Goal: Information Seeking & Learning: Learn about a topic

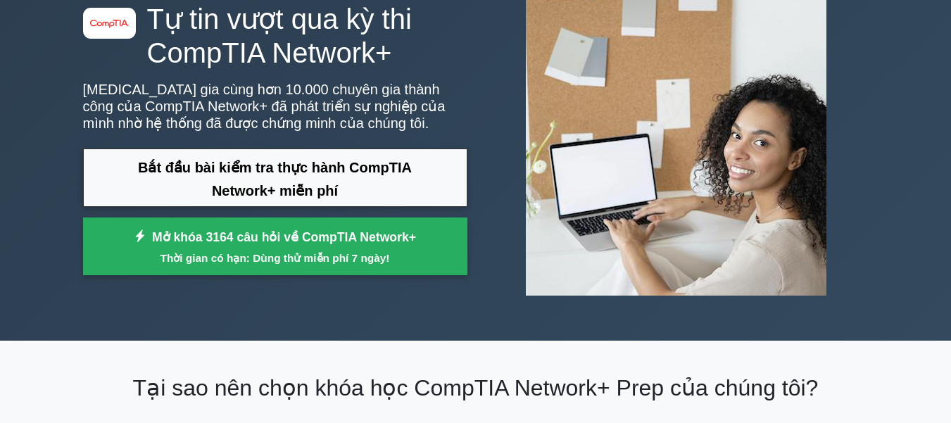
scroll to position [49, 0]
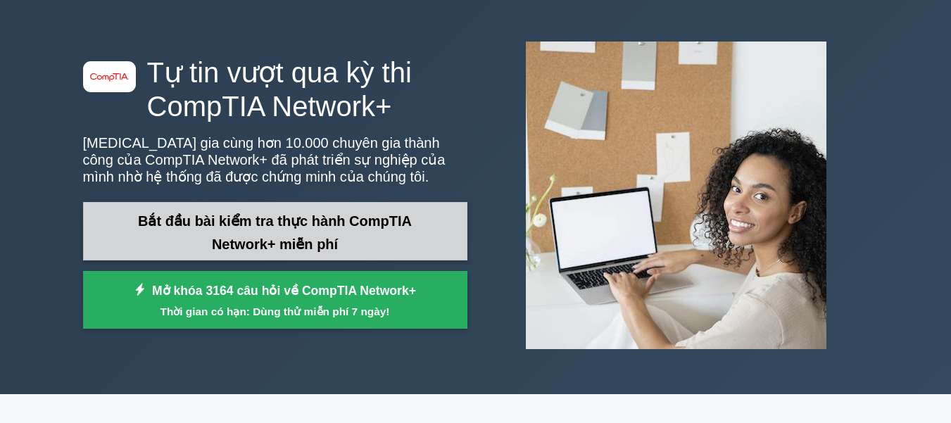
click at [337, 240] on font "Bắt đầu bài kiểm tra thực hành CompTIA Network+ miễn phí" at bounding box center [275, 232] width 274 height 39
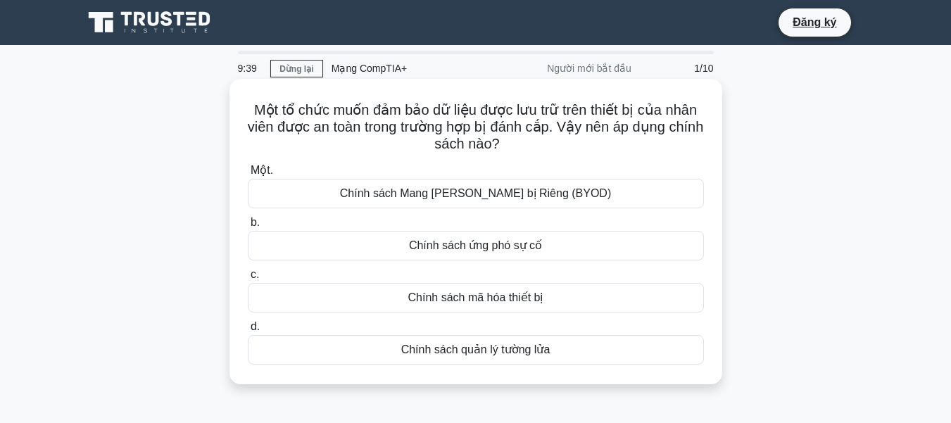
click at [474, 303] on font "Chính sách mã hóa thiết bị" at bounding box center [475, 297] width 135 height 12
click at [248, 279] on input "c. Chính sách mã hóa thiết bị" at bounding box center [248, 274] width 0 height 9
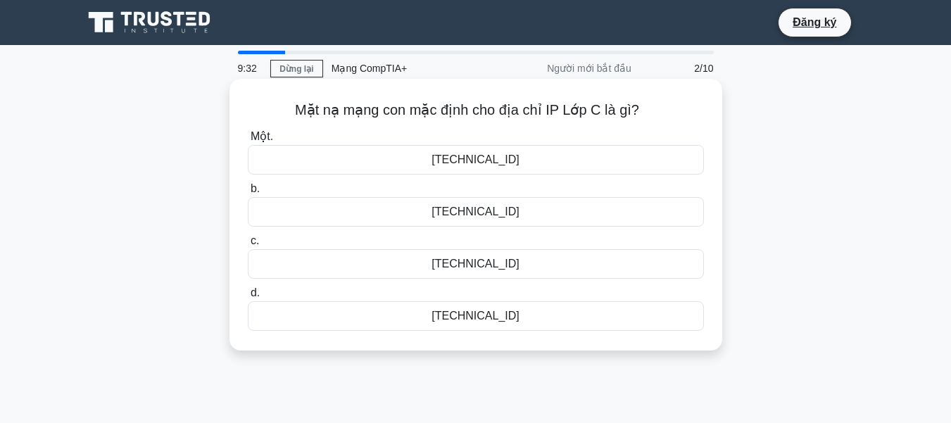
click at [524, 212] on div "255.255.255.0" at bounding box center [476, 212] width 456 height 30
click at [248, 194] on input "b. 255.255.255.0" at bounding box center [248, 188] width 0 height 9
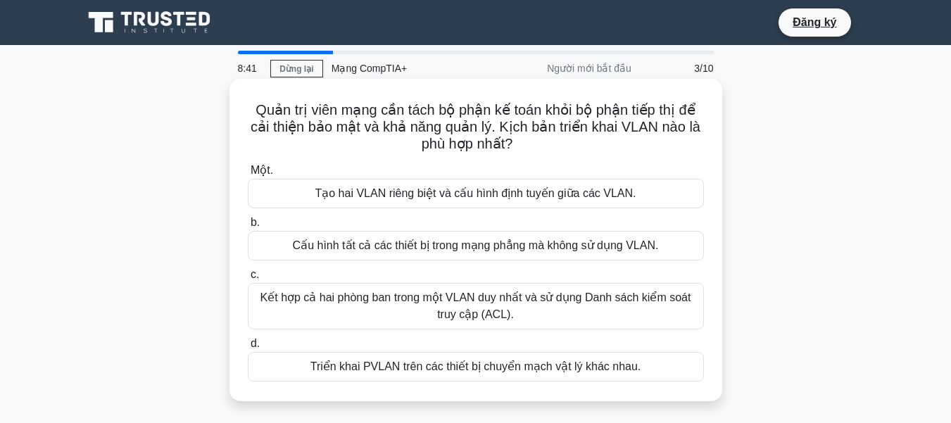
click at [463, 194] on font "Tạo hai VLAN riêng biệt và cấu hình định tuyến giữa các VLAN." at bounding box center [475, 193] width 321 height 12
click at [248, 175] on input "Một. Tạo hai VLAN riêng biệt và cấu hình định tuyến giữa các VLAN." at bounding box center [248, 170] width 0 height 9
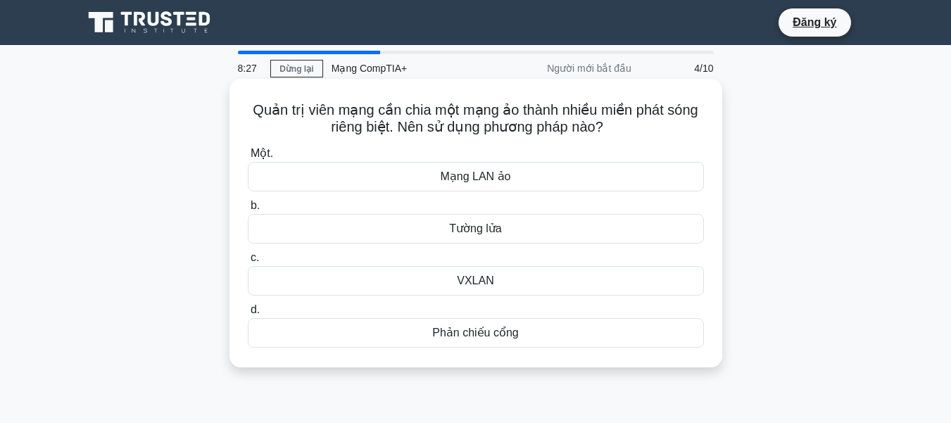
click at [483, 182] on font "Mạng LAN ảo" at bounding box center [475, 176] width 70 height 12
click at [248, 158] on input "Một. Mạng LAN ảo" at bounding box center [248, 153] width 0 height 9
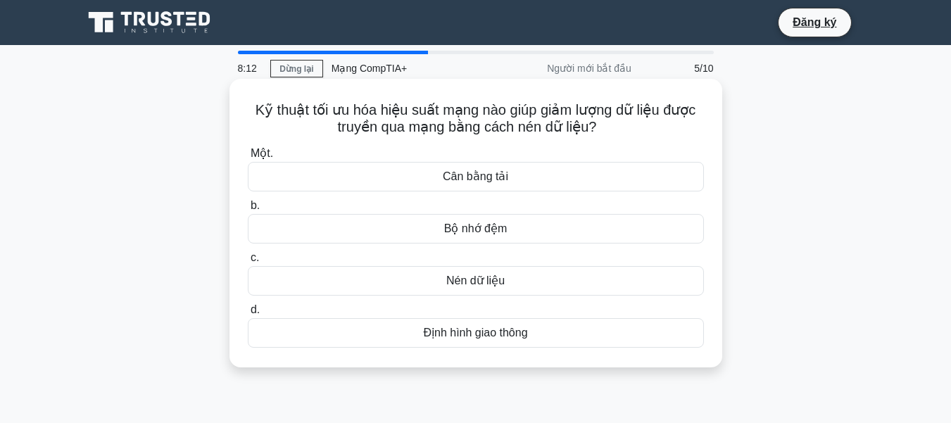
click at [482, 282] on font "Nén dữ liệu" at bounding box center [475, 281] width 58 height 12
click at [248, 263] on input "c. Nén dữ liệu" at bounding box center [248, 257] width 0 height 9
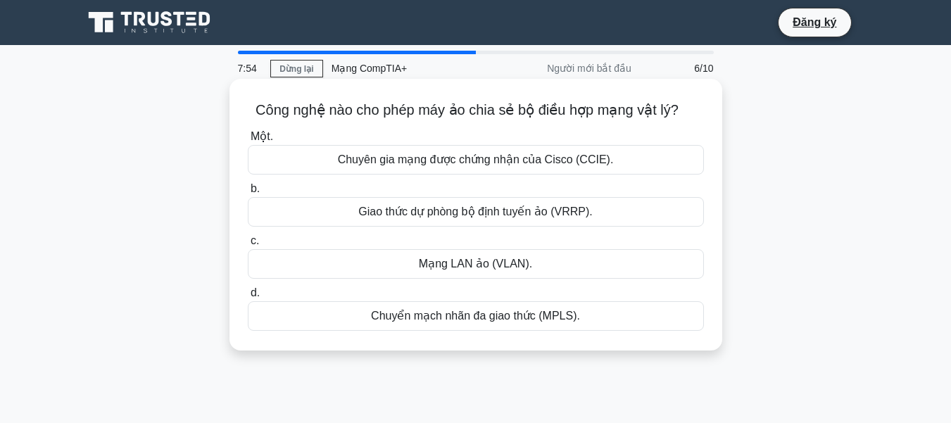
click at [484, 264] on font "Mạng LAN ảo (VLAN)." at bounding box center [475, 264] width 113 height 12
click at [248, 246] on input "c. Mạng LAN ảo (VLAN)." at bounding box center [248, 241] width 0 height 9
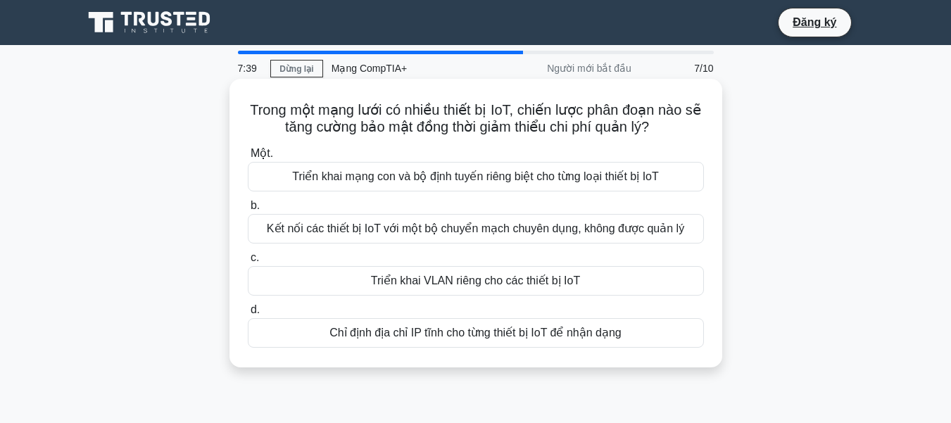
click at [496, 175] on font "Triển khai mạng con và bộ định tuyến riêng biệt cho từng loại thiết bị IoT" at bounding box center [475, 176] width 367 height 12
click at [248, 158] on input "Một. Triển khai mạng con và bộ định tuyến riêng biệt cho từng loại thiết bị IoT" at bounding box center [248, 153] width 0 height 9
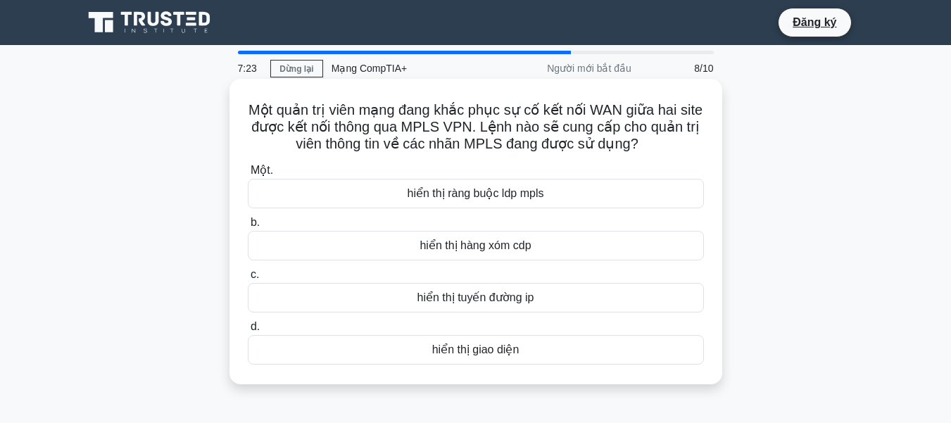
click at [523, 194] on font "hiển thị ràng buộc ldp mpls" at bounding box center [476, 193] width 137 height 12
click at [248, 175] on input "Một. hiển thị ràng buộc ldp mpls" at bounding box center [248, 170] width 0 height 9
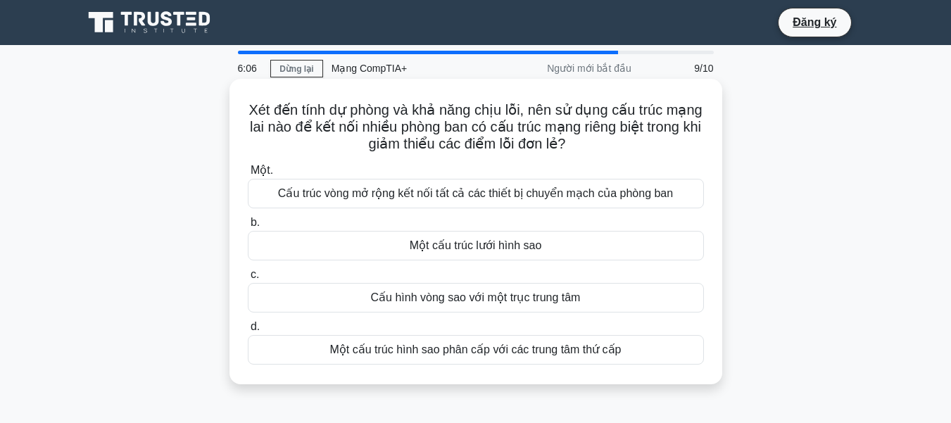
click at [562, 202] on font "Cấu trúc vòng mở rộng kết nối tất cả các thiết bị chuyển mạch của phòng ban" at bounding box center [475, 193] width 395 height 17
click at [248, 175] on input "Một. Cấu trúc vòng mở rộng kết nối tất cả các thiết bị chuyển mạch của phòng ban" at bounding box center [248, 170] width 0 height 9
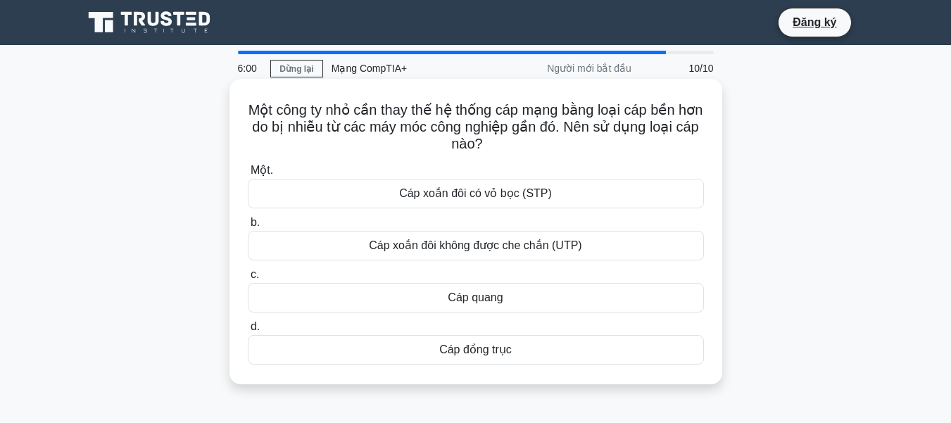
drag, startPoint x: 380, startPoint y: 111, endPoint x: 558, endPoint y: 137, distance: 179.9
click at [558, 137] on h5 "Một công ty nhỏ cần thay thế hệ thống cáp mạng bằng loại cáp bền hơn do bị nhiễ…" at bounding box center [475, 127] width 459 height 52
click at [501, 191] on font "Cáp xoắn đôi có vỏ bọc (STP)" at bounding box center [475, 193] width 153 height 12
click at [248, 175] on input "Một. Cáp xoắn đôi có vỏ bọc (STP)" at bounding box center [248, 170] width 0 height 9
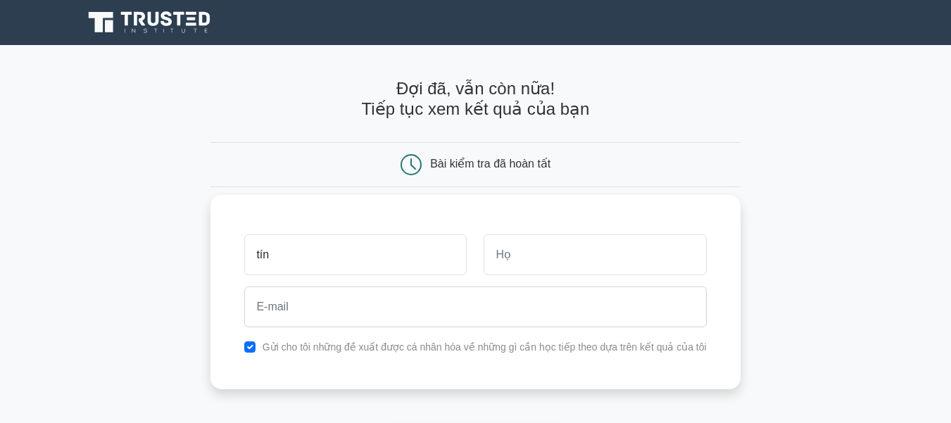
type input "tín"
click at [503, 251] on input "text" at bounding box center [595, 254] width 222 height 41
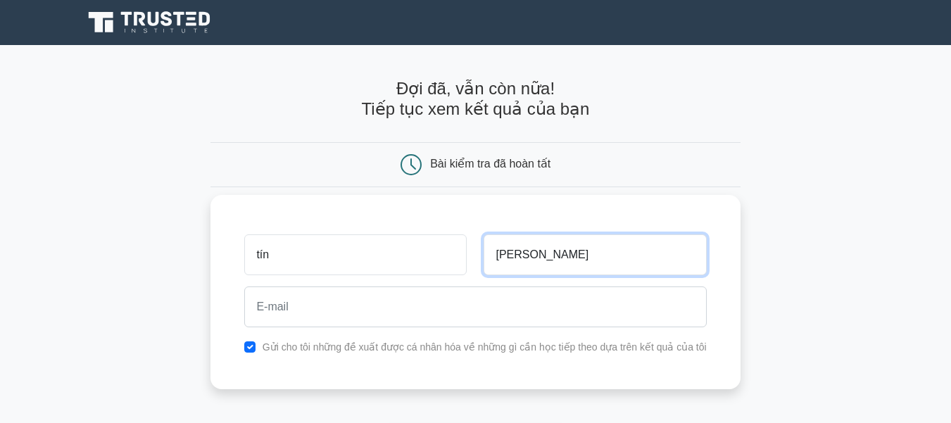
type input "nguyễn"
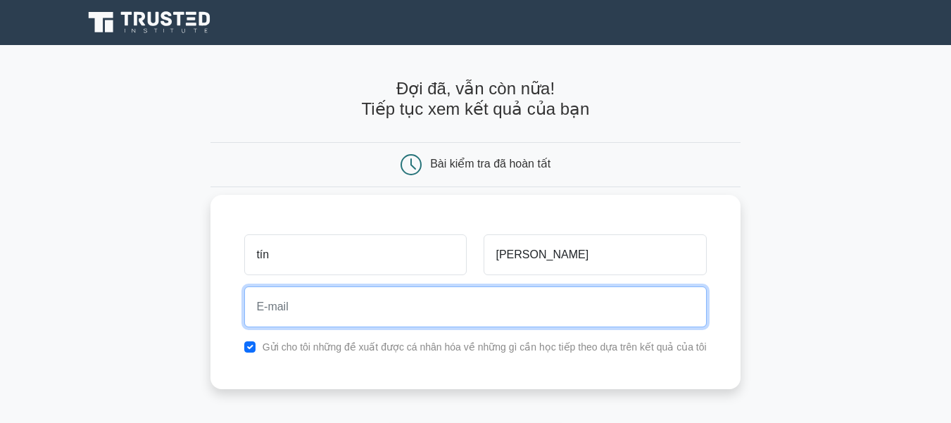
click at [472, 306] on input "email" at bounding box center [475, 307] width 462 height 41
type input "truonglong24082002@gmail.com"
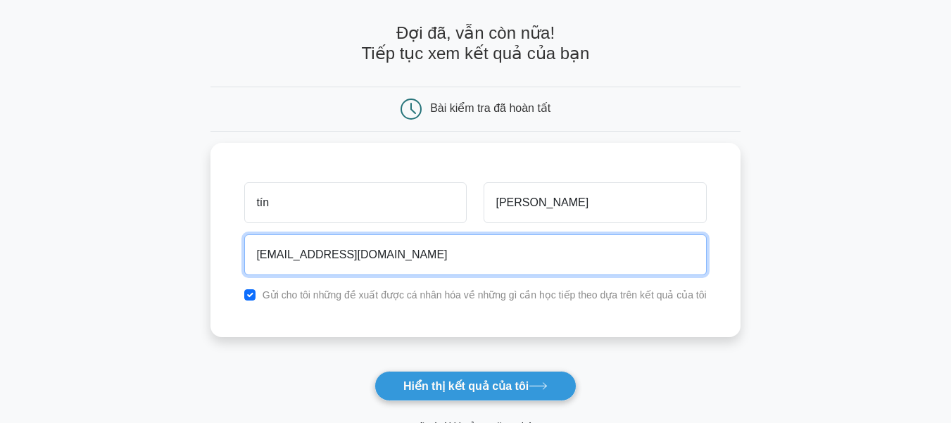
scroll to position [141, 0]
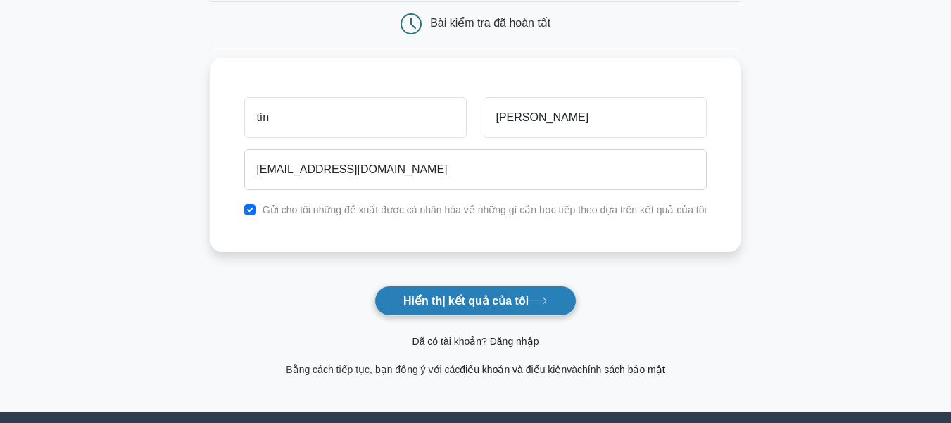
click at [443, 303] on font "Hiển thị kết quả của tôi" at bounding box center [465, 301] width 125 height 12
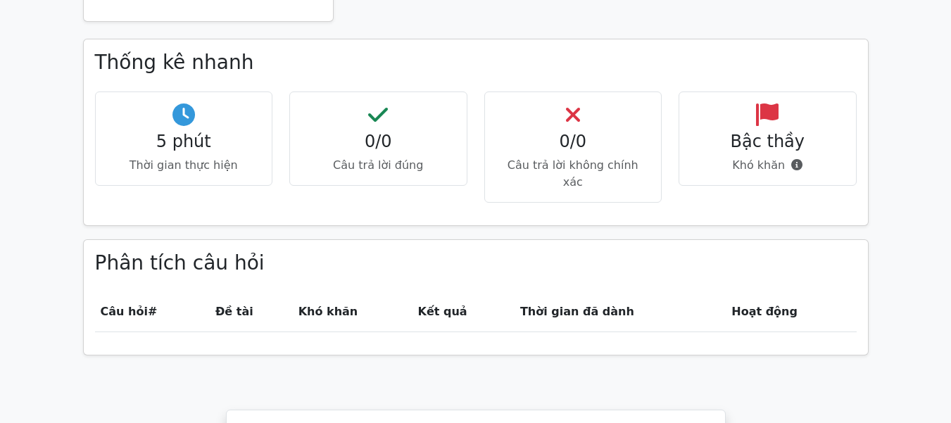
scroll to position [774, 0]
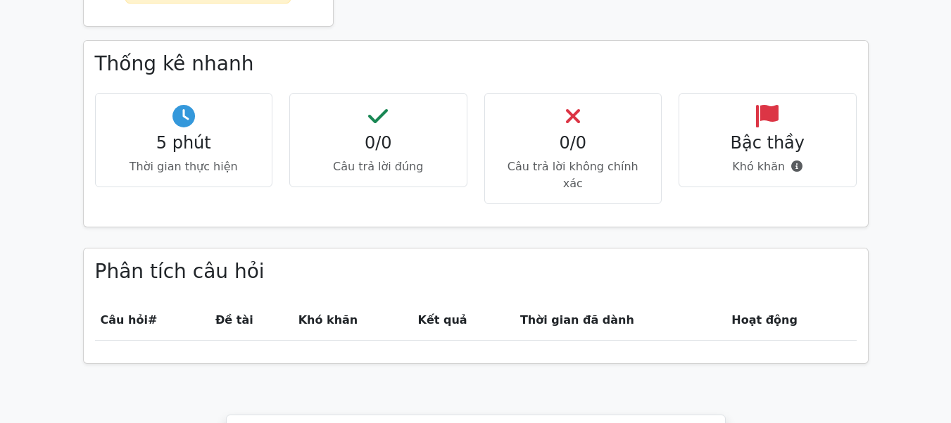
click at [327, 136] on h4 "0/0" at bounding box center [378, 143] width 154 height 20
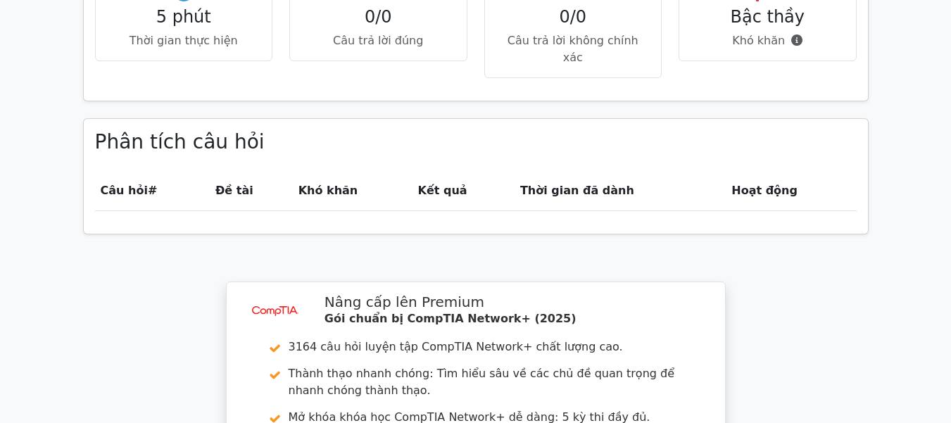
scroll to position [687, 0]
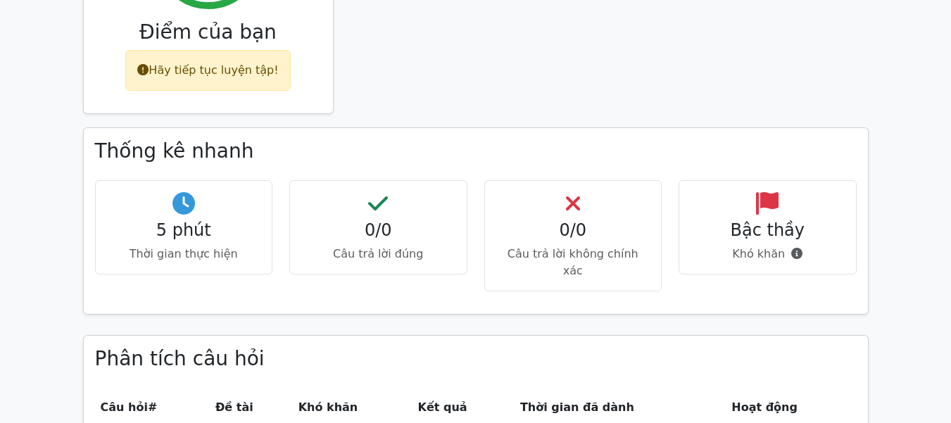
click at [721, 236] on h4 "Bậc thầy" at bounding box center [768, 230] width 154 height 20
click at [340, 192] on div "0/0 Câu trả lời đúng" at bounding box center [378, 227] width 178 height 95
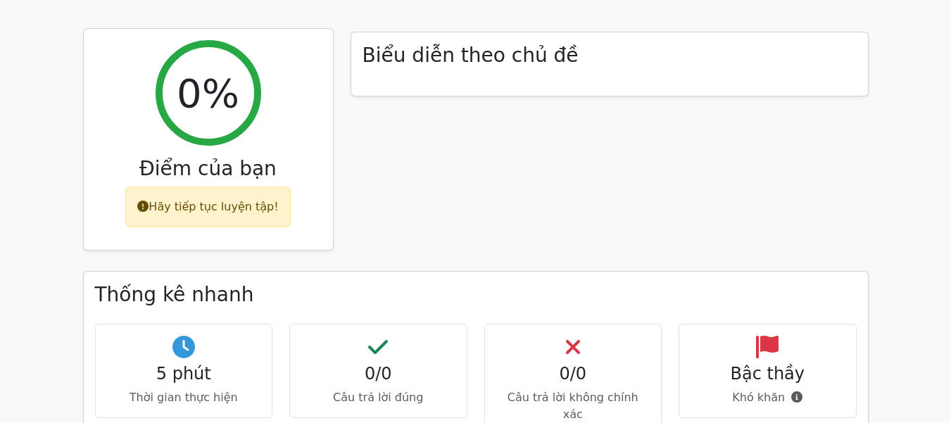
scroll to position [546, 0]
click at [229, 97] on font "0%" at bounding box center [208, 94] width 63 height 46
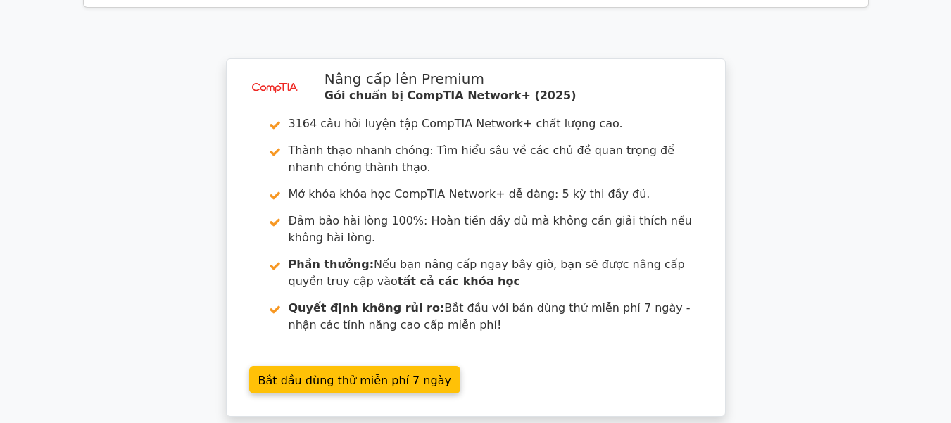
scroll to position [1250, 0]
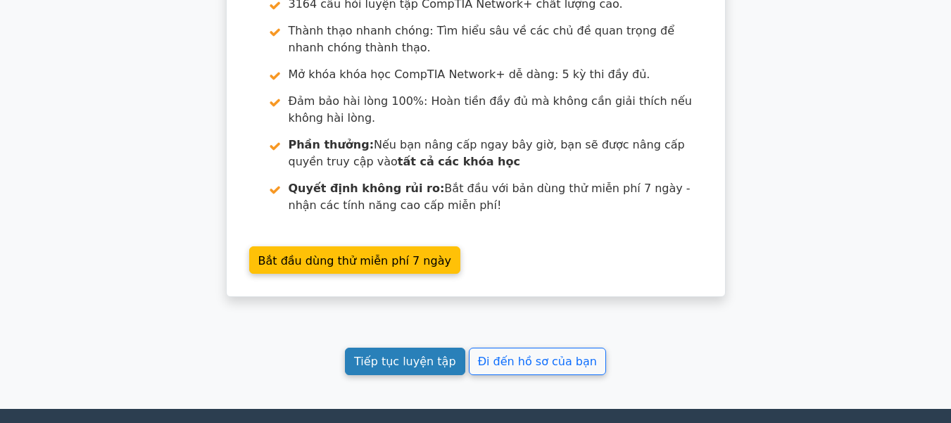
click at [410, 355] on font "Tiếp tục luyện tập" at bounding box center [404, 361] width 101 height 13
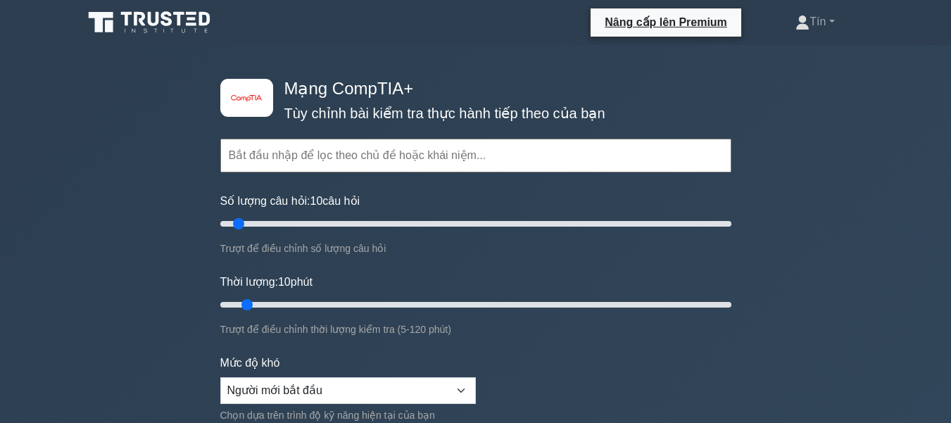
drag, startPoint x: 665, startPoint y: 70, endPoint x: 648, endPoint y: 71, distance: 17.0
click at [648, 71] on div "image/svg+xml Mạng CompTIA+ Tùy chỉnh bài kiểm tra thực hành tiếp theo của bạn …" at bounding box center [476, 305] width 528 height 521
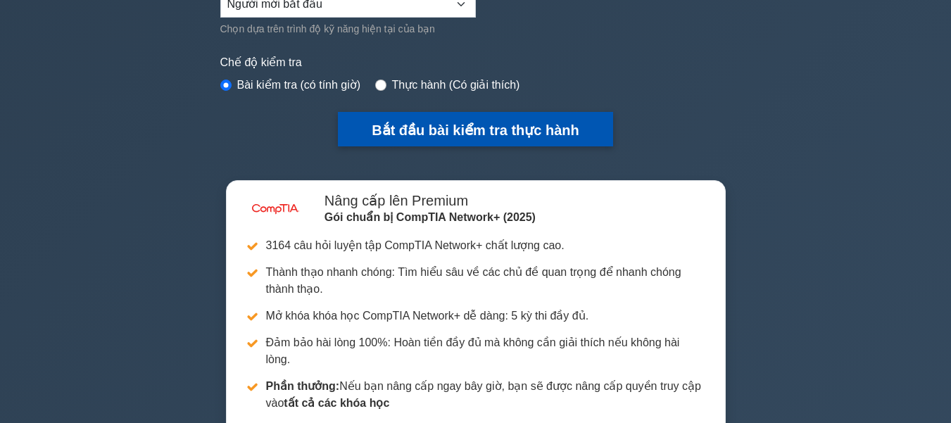
scroll to position [211, 0]
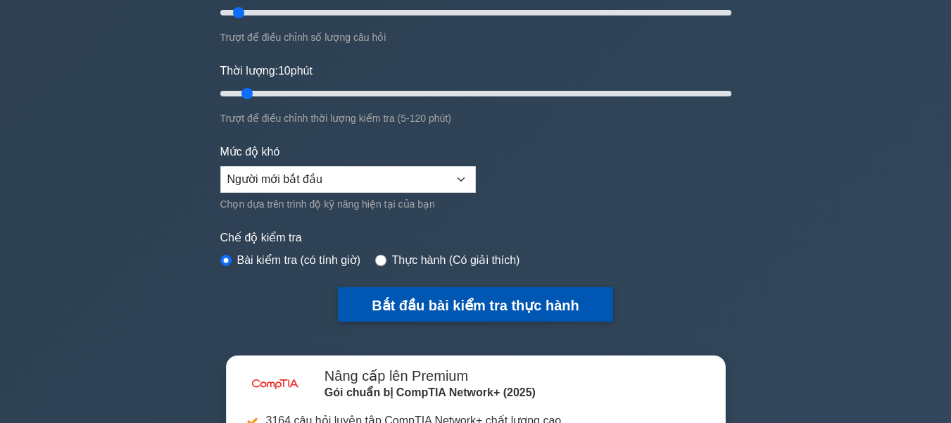
click at [405, 314] on button "Bắt đầu bài kiểm tra thực hành" at bounding box center [475, 304] width 275 height 34
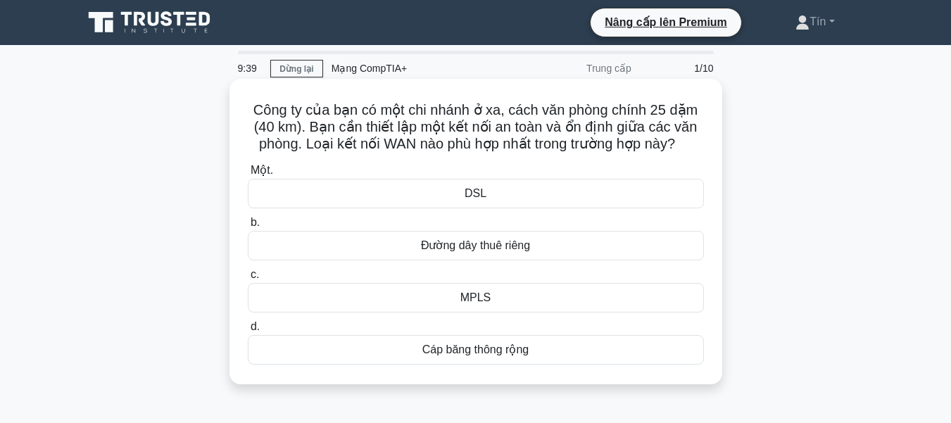
click at [561, 196] on div "DSL" at bounding box center [476, 194] width 456 height 30
click at [248, 175] on input "Một. DSL" at bounding box center [248, 170] width 0 height 9
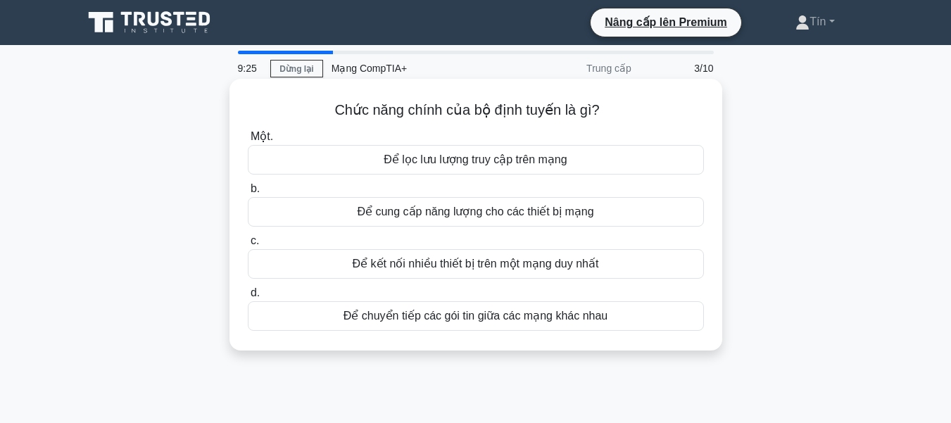
click at [549, 263] on font "Để kết nối nhiều thiết bị trên một mạng duy nhất" at bounding box center [476, 264] width 246 height 12
click at [248, 246] on input "c. Để kết nối nhiều thiết bị trên một mạng duy nhất" at bounding box center [248, 241] width 0 height 9
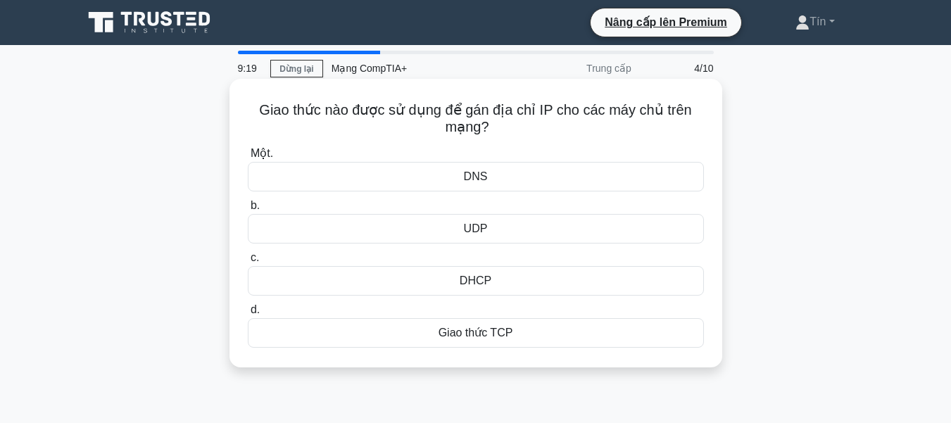
drag, startPoint x: 265, startPoint y: 99, endPoint x: 505, endPoint y: 130, distance: 242.1
click at [505, 130] on div "Giao thức nào được sử dụng để gán địa chỉ IP cho các máy chủ trên mạng? .spinne…" at bounding box center [475, 222] width 481 height 277
copy font "Giao thức nào được sử dụng để gán địa chỉ IP cho các máy chủ trên mạng?"
click at [480, 272] on div "DHCP" at bounding box center [476, 281] width 456 height 30
click at [248, 263] on input "c. DHCP" at bounding box center [248, 257] width 0 height 9
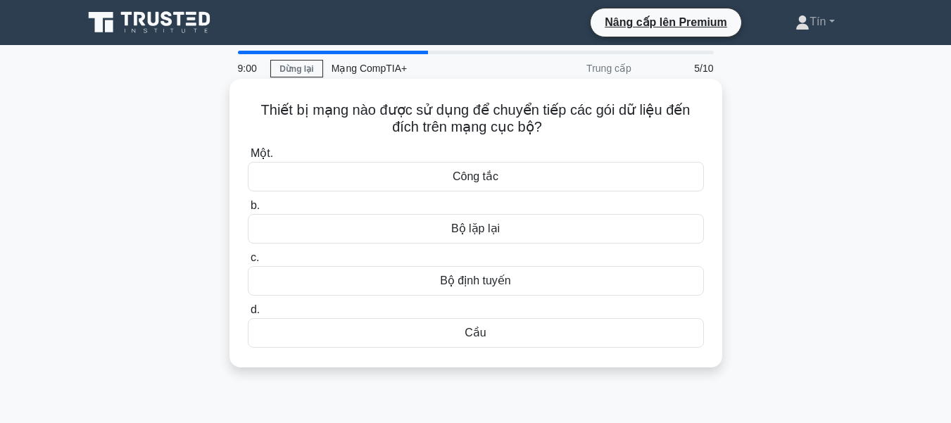
click at [498, 282] on font "Bộ định tuyến" at bounding box center [475, 281] width 71 height 12
click at [248, 263] on input "c. Bộ định tuyến" at bounding box center [248, 257] width 0 height 9
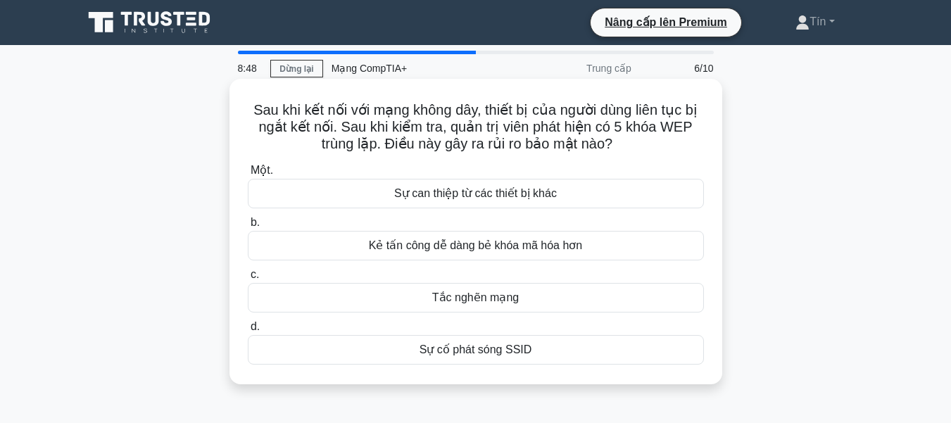
drag, startPoint x: 238, startPoint y: 105, endPoint x: 619, endPoint y: 150, distance: 383.5
click at [619, 150] on div "Sau khi kết nối với mạng không dây, thiết bị của người dùng liên tục bị ngắt kế…" at bounding box center [475, 231] width 481 height 294
copy font "Sau khi kết nối với mạng không dây, thiết bị của người dùng liên tục bị ngắt kế…"
click at [474, 251] on font "Kẻ tấn công dễ dàng bẻ khóa mã hóa hơn" at bounding box center [476, 245] width 214 height 12
click at [248, 227] on input "b. Kẻ tấn công dễ dàng bẻ khóa mã hóa hơn" at bounding box center [248, 222] width 0 height 9
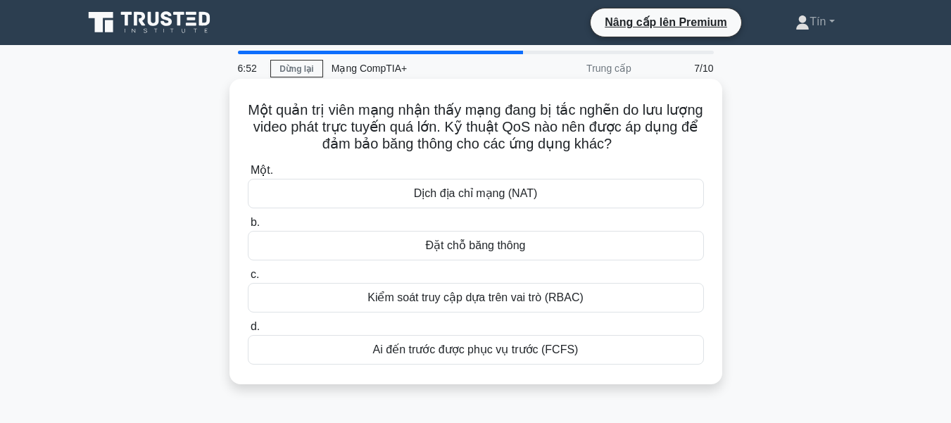
drag, startPoint x: 266, startPoint y: 111, endPoint x: 644, endPoint y: 148, distance: 379.9
click at [644, 148] on h5 "Một quản trị viên mạng nhận thấy mạng đang bị tắc nghẽn do lưu lượng video phát…" at bounding box center [475, 127] width 459 height 52
copy font "Một quản trị viên mạng nhận thấy mạng đang bị tắc nghẽn do lưu lượng video phát…"
click at [420, 160] on div "Một. Dịch địa chỉ mạng (NAT) b. Đặt chỗ băng thông c. d." at bounding box center [475, 263] width 473 height 208
click at [483, 237] on div "Đặt chỗ băng thông" at bounding box center [476, 246] width 456 height 30
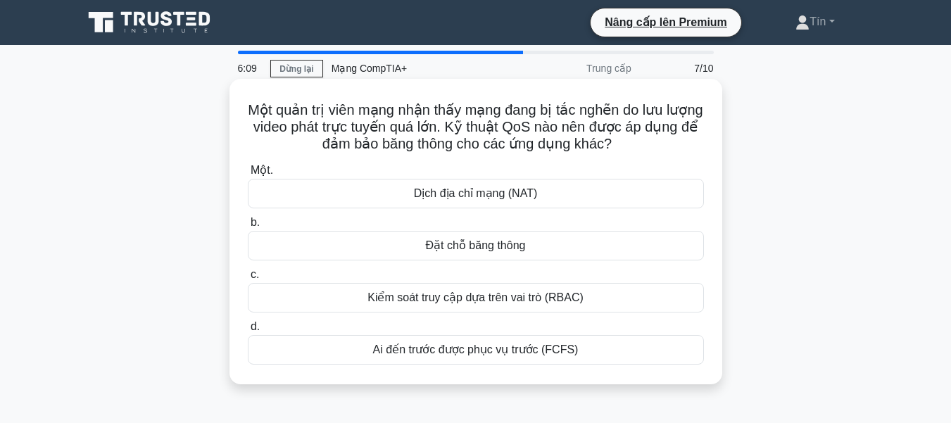
click at [248, 227] on input "b. Đặt chỗ băng thông" at bounding box center [248, 222] width 0 height 9
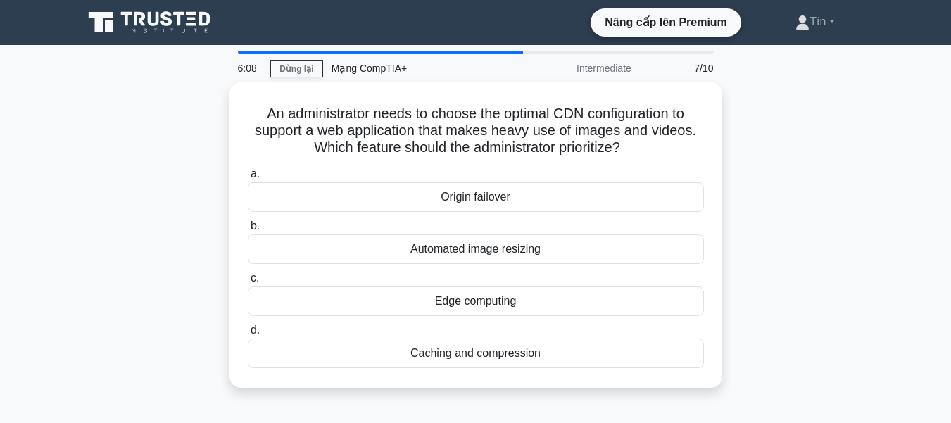
click at [483, 237] on div "Automated image resizing" at bounding box center [476, 249] width 456 height 30
click at [248, 231] on input "b. Automated image resizing" at bounding box center [248, 226] width 0 height 9
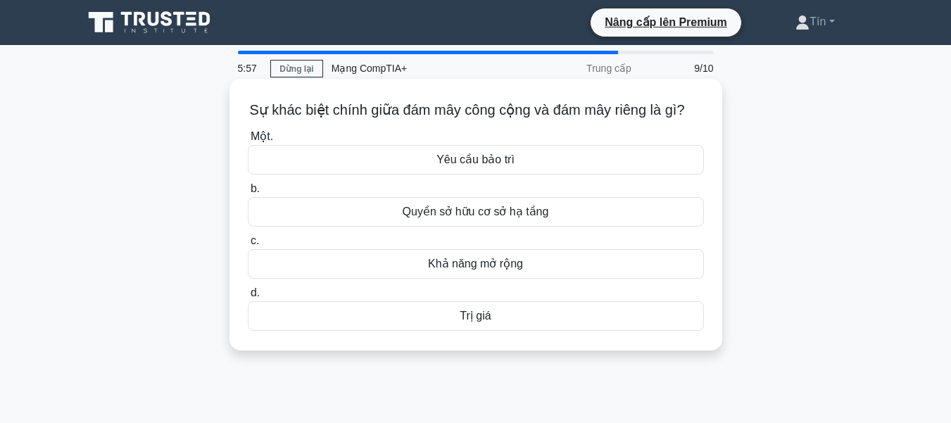
click at [462, 270] on font "Khả năng mở rộng" at bounding box center [475, 264] width 95 height 12
click at [248, 246] on input "c. Khả năng mở rộng" at bounding box center [248, 241] width 0 height 9
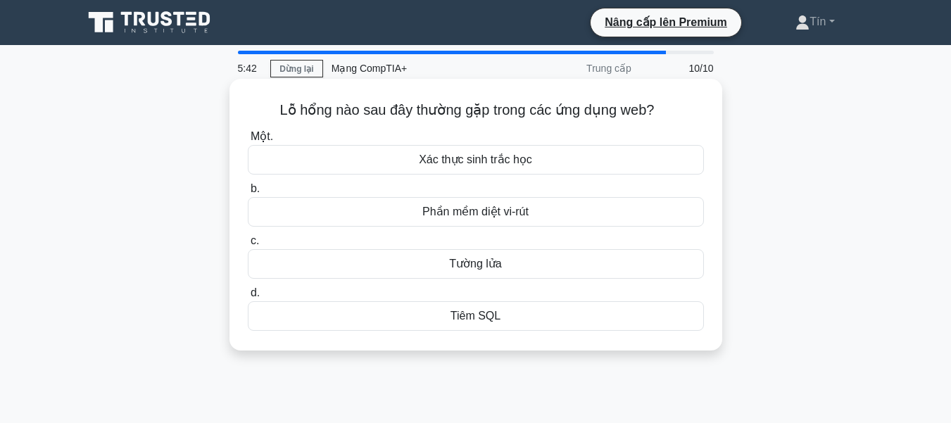
drag, startPoint x: 272, startPoint y: 105, endPoint x: 662, endPoint y: 102, distance: 390.0
click at [662, 102] on h5 "Lỗ hổng nào sau đây thường gặp trong các ứng dụng web? .spinner_0XTQ{transform-…" at bounding box center [475, 110] width 459 height 18
copy font "Lỗ hổng nào sau đây thường gặp trong các ứng dụng web?"
click at [346, 144] on label "Một. Xác thực sinh trắc học" at bounding box center [476, 151] width 456 height 46
click at [248, 141] on input "Một. Xác thực sinh trắc học" at bounding box center [248, 136] width 0 height 9
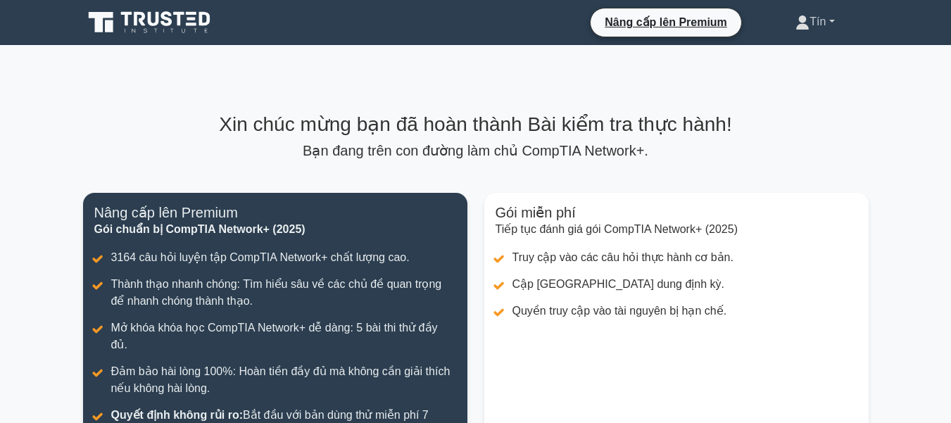
click at [810, 15] on font "Tín" at bounding box center [818, 21] width 16 height 12
click at [801, 49] on link "Hồ sơ" at bounding box center [817, 55] width 111 height 23
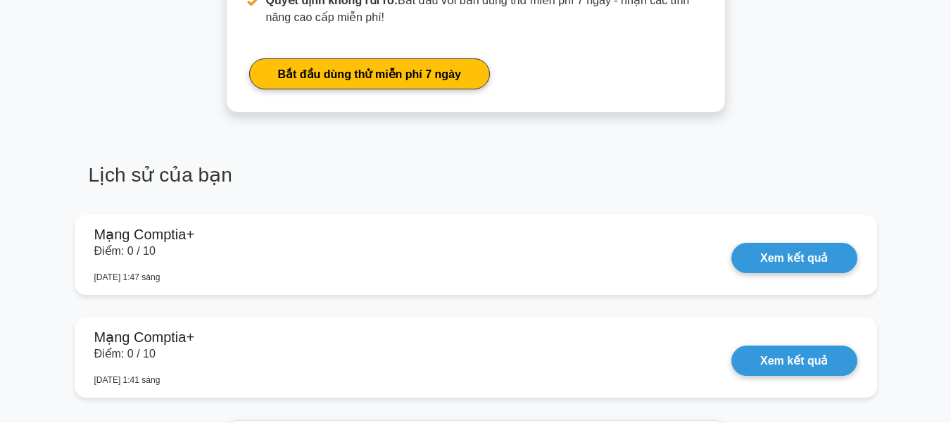
scroll to position [915, 0]
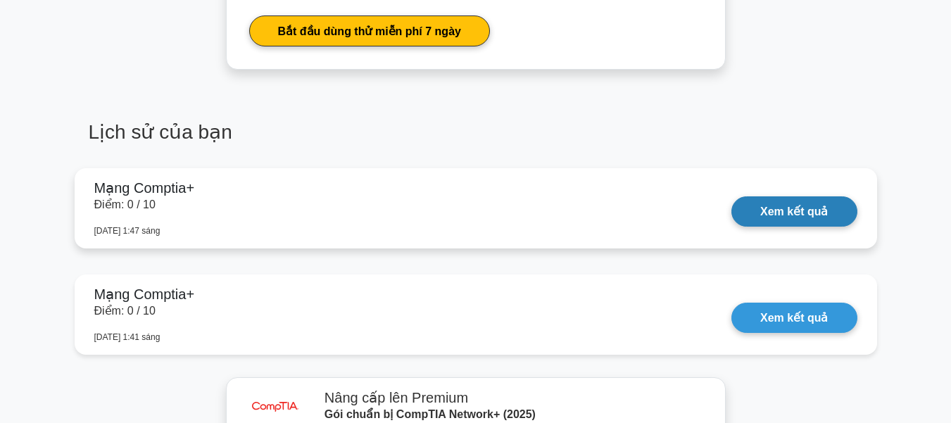
click at [810, 196] on link "Xem kết quả" at bounding box center [793, 211] width 125 height 30
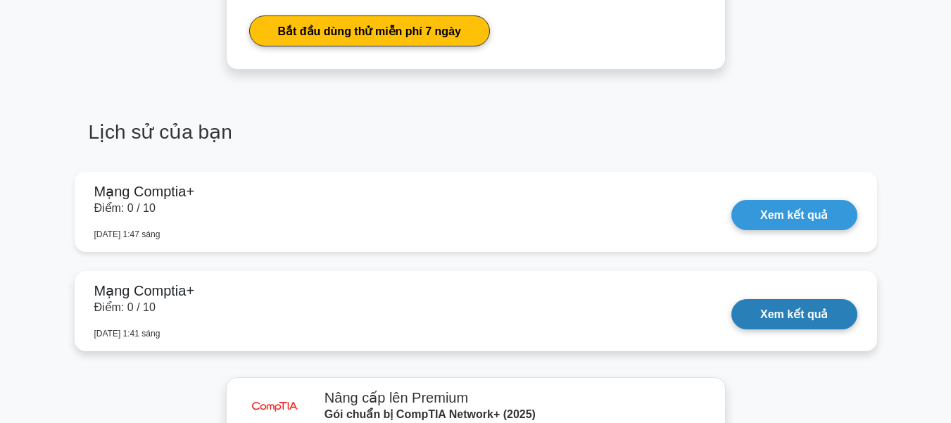
click at [739, 304] on link "Xem kết quả" at bounding box center [793, 314] width 125 height 30
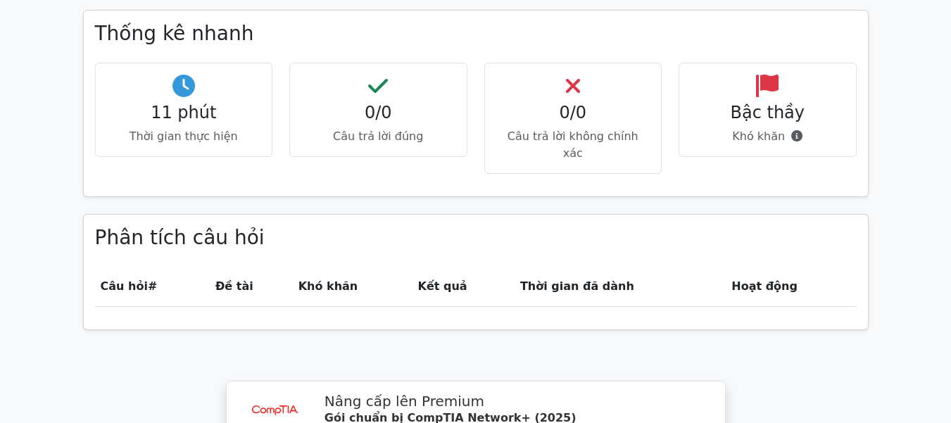
scroll to position [845, 0]
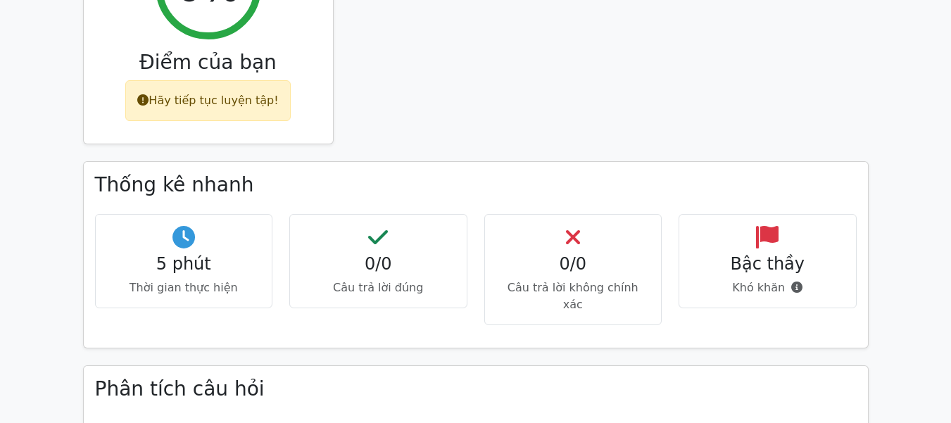
scroll to position [704, 0]
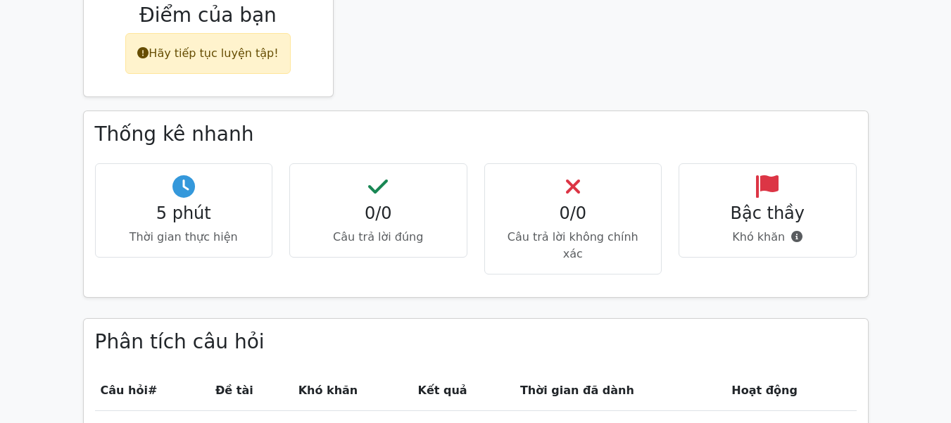
click at [534, 219] on h4 "0/0" at bounding box center [573, 213] width 154 height 20
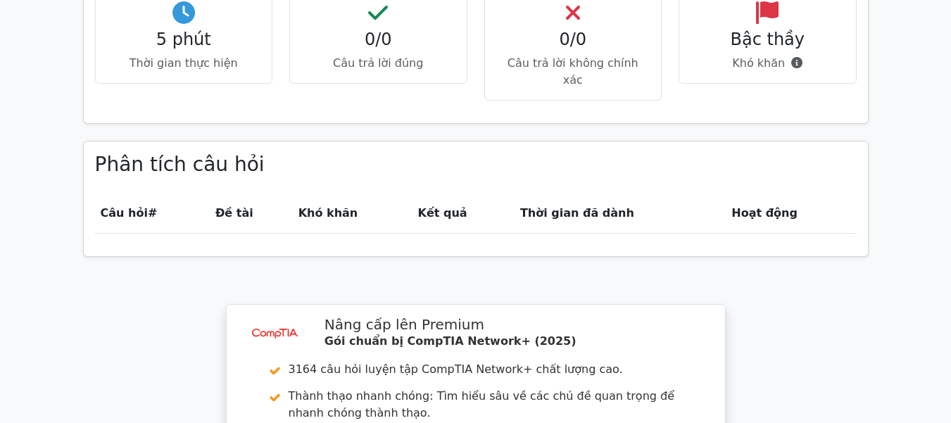
scroll to position [915, 0]
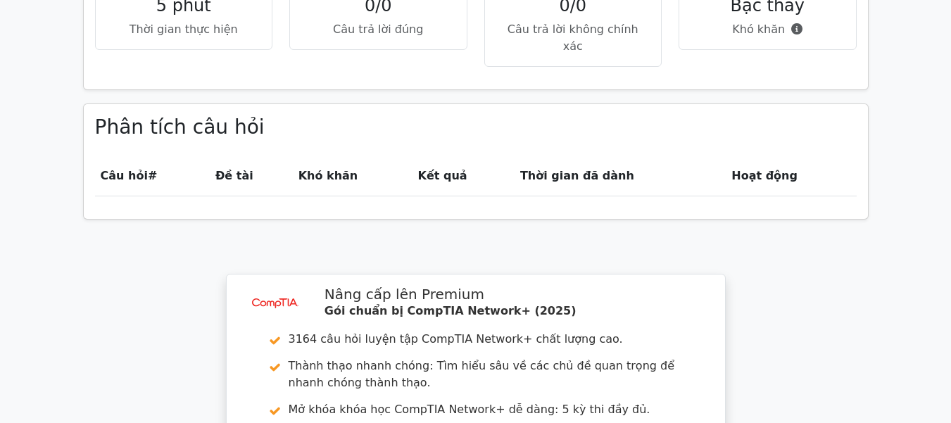
click at [132, 169] on font "Câu hỏi" at bounding box center [124, 175] width 47 height 13
click at [163, 160] on th "Câu hỏi #" at bounding box center [152, 176] width 115 height 40
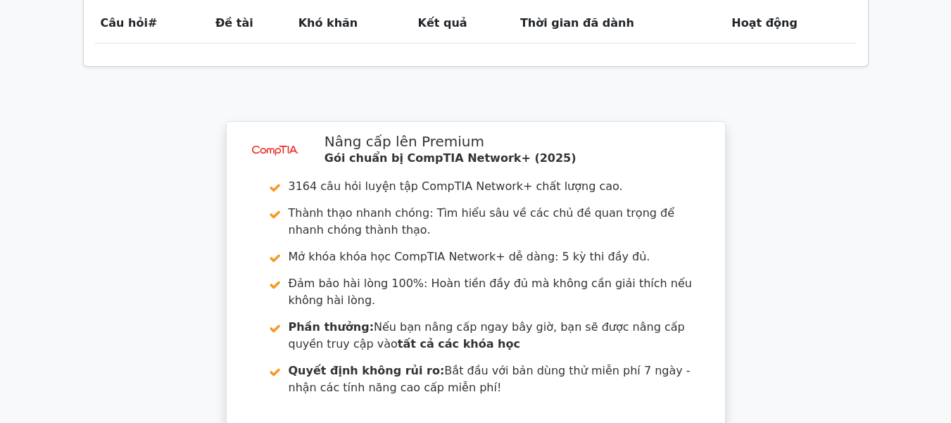
scroll to position [1197, 0]
